Goal: Share content

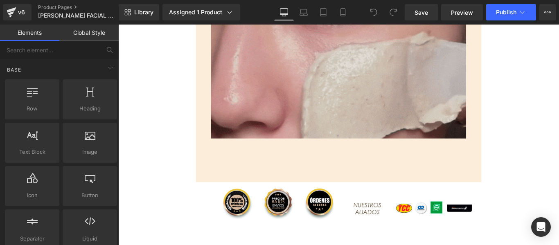
scroll to position [2929, 0]
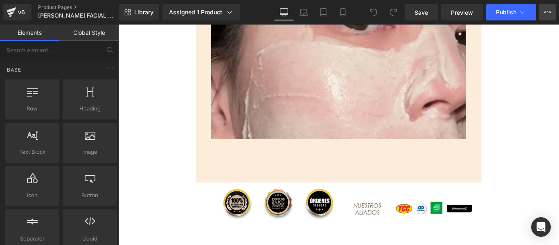
click at [543, 13] on button "View Live Page View with current Template Save Template to Library Schedule Pub…" at bounding box center [547, 12] width 16 height 16
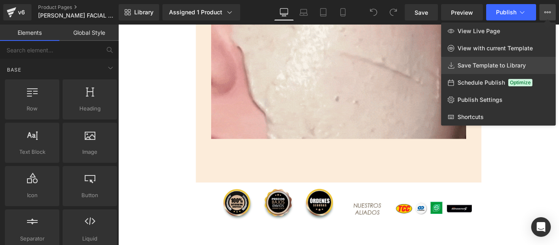
click at [490, 63] on span "Save Template to Library" at bounding box center [491, 65] width 68 height 7
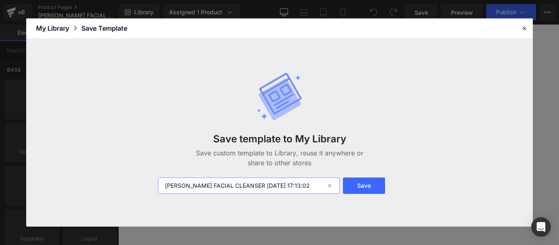
drag, startPoint x: 278, startPoint y: 182, endPoint x: 330, endPoint y: 186, distance: 52.1
click at [330, 186] on div "[PERSON_NAME] FACIAL CLEANSER [DATE] 17:13:02" at bounding box center [249, 186] width 182 height 16
type input "[PERSON_NAME] FACIAL CLEANSER 2025"
click at [363, 185] on button "Save" at bounding box center [364, 186] width 42 height 16
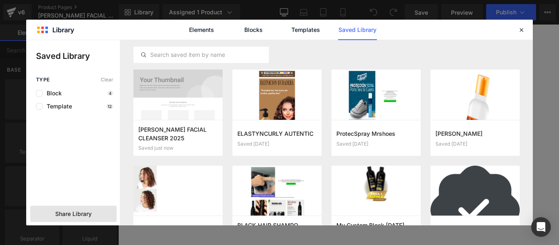
click at [87, 212] on span "Share Library" at bounding box center [73, 214] width 36 height 8
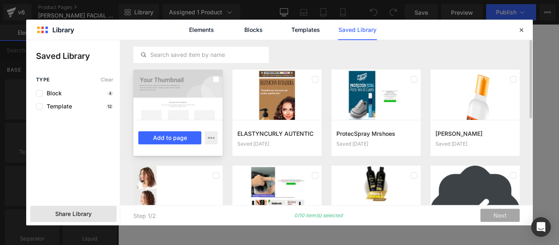
click at [0, 0] on div "[PERSON_NAME] FACIAL CLEANSER 2025 Saved just now Add to page" at bounding box center [0, 0] width 0 height 0
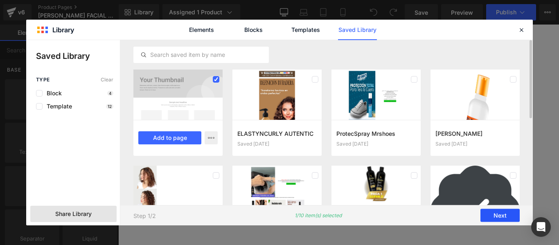
click at [0, 0] on button "Next" at bounding box center [0, 0] width 0 height 0
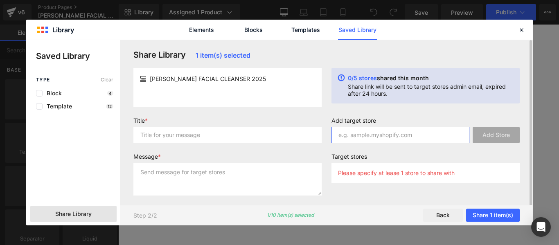
click at [358, 133] on input "text" at bounding box center [400, 135] width 138 height 16
paste input "[DOMAIN_NAME]"
type input "[DOMAIN_NAME]"
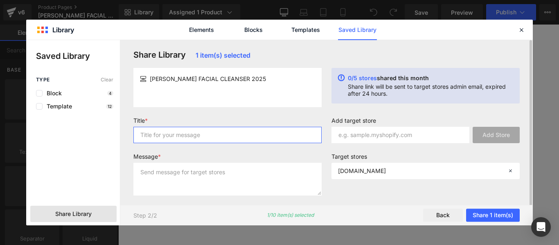
click at [256, 131] on input "text" at bounding box center [227, 135] width 188 height 16
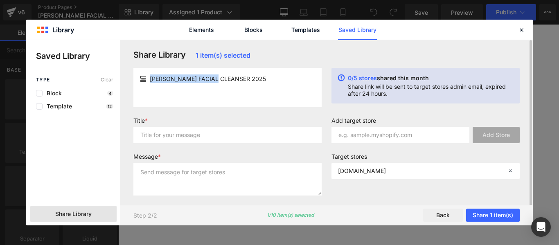
drag, startPoint x: 216, startPoint y: 78, endPoint x: 142, endPoint y: 85, distance: 73.6
click at [142, 85] on article "[PERSON_NAME] FACIAL CLEANSER 2025" at bounding box center [227, 78] width 188 height 15
copy div "[PERSON_NAME] FACIAL CLEANSER"
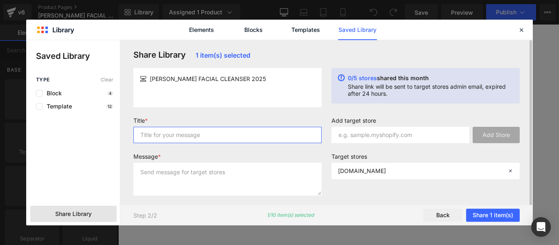
paste input "[PERSON_NAME] FACIAL CLEANSER"
click at [182, 136] on input "[PERSON_NAME] FACIAL CLEANSER" at bounding box center [227, 135] width 188 height 16
type input "[PERSON_NAME] FACIAL CLEANSER"
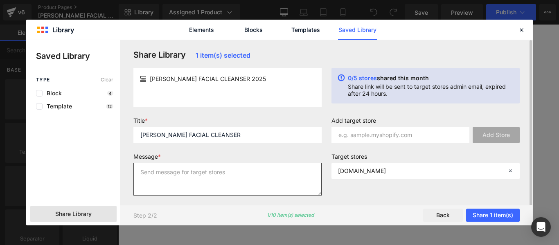
paste textarea "[PERSON_NAME] FACIAL CLEANSER"
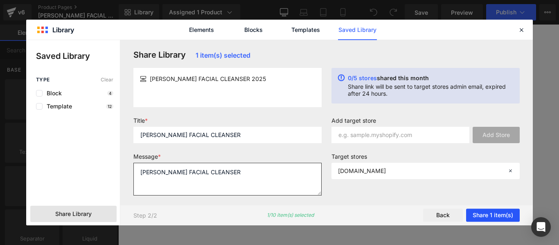
type textarea "[PERSON_NAME] FACIAL CLEANSER"
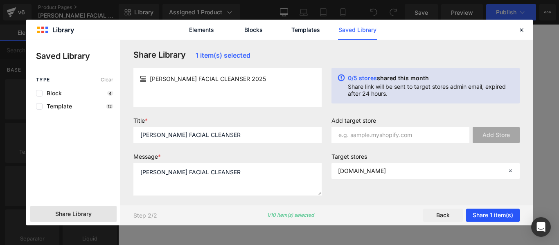
click at [498, 212] on button "Share 1 item(s)" at bounding box center [493, 215] width 54 height 13
